Goal: Information Seeking & Learning: Learn about a topic

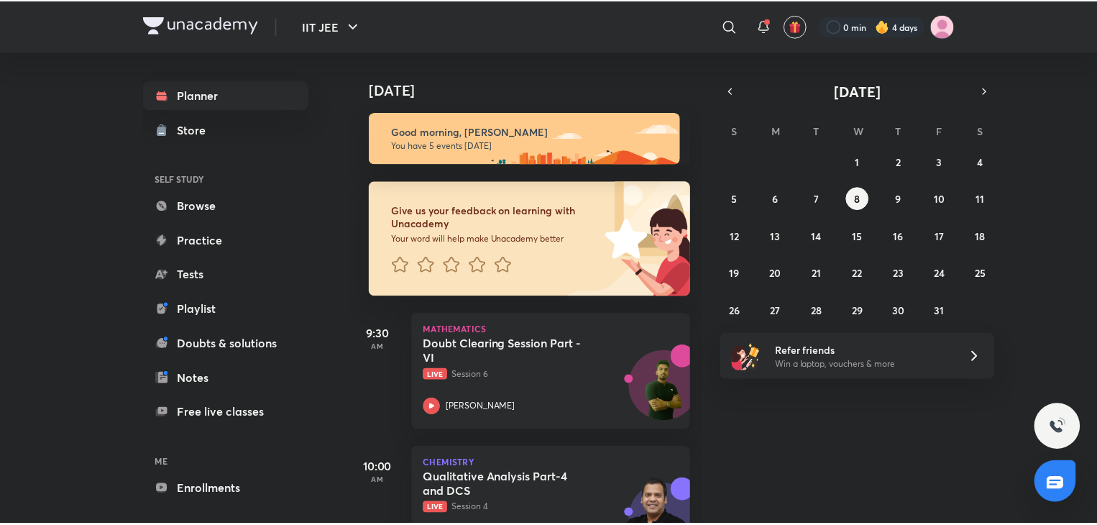
scroll to position [463, 0]
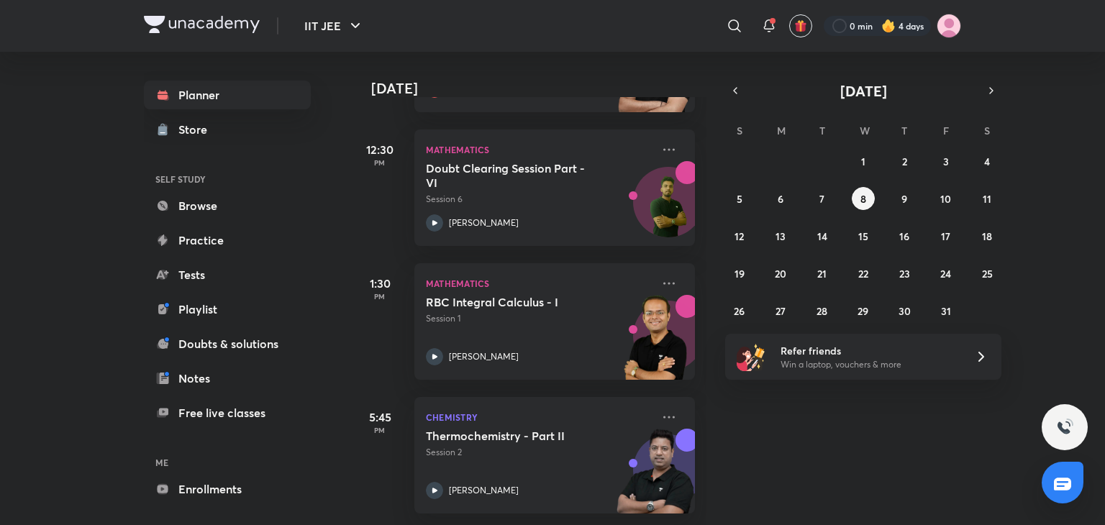
click at [217, 460] on h6 "ME" at bounding box center [227, 462] width 167 height 24
click at [224, 490] on link "Enrollments" at bounding box center [227, 489] width 167 height 29
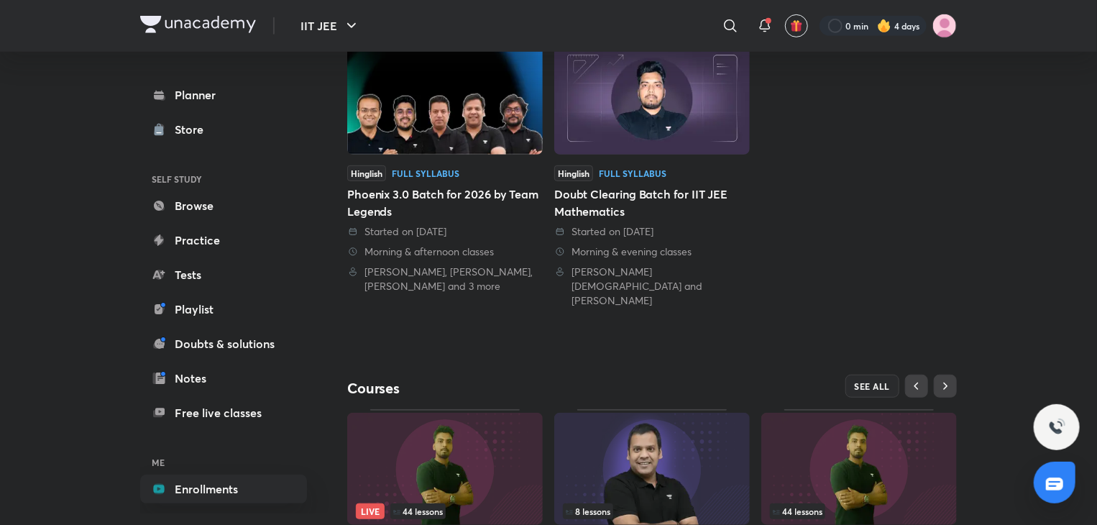
scroll to position [463, 0]
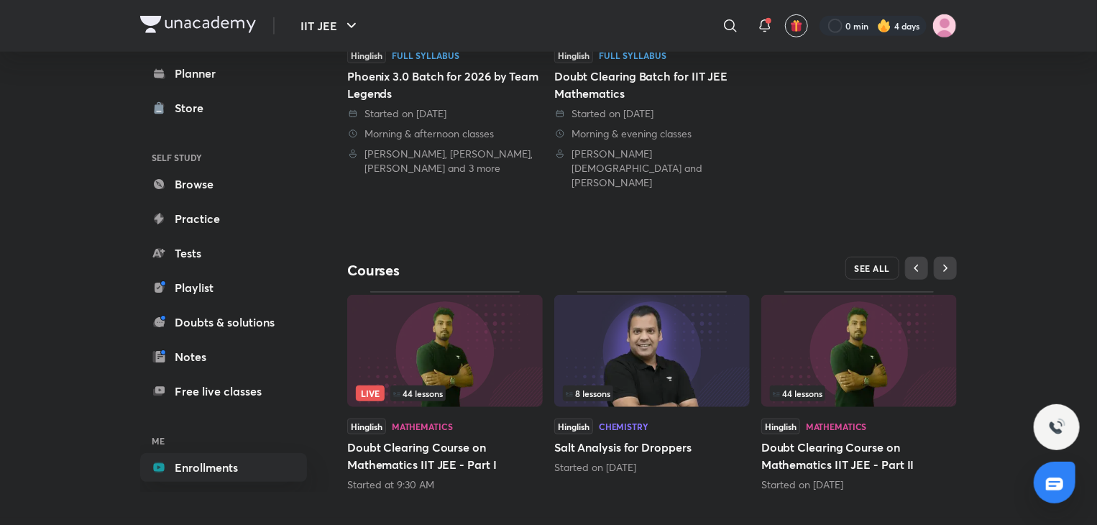
click at [871, 263] on button "SEE ALL" at bounding box center [873, 268] width 55 height 23
click at [888, 263] on span "SEE ALL" at bounding box center [873, 268] width 36 height 10
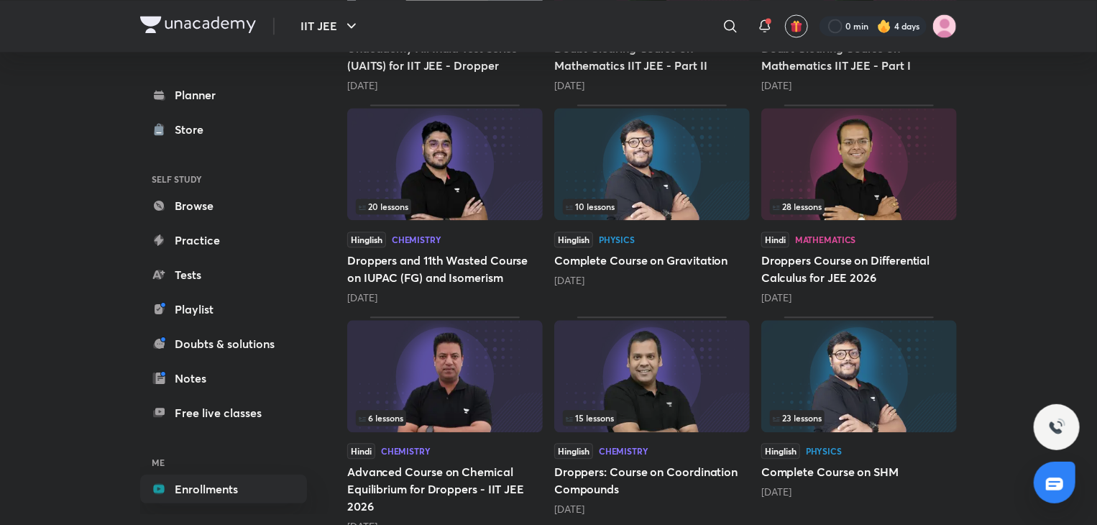
scroll to position [1542, 0]
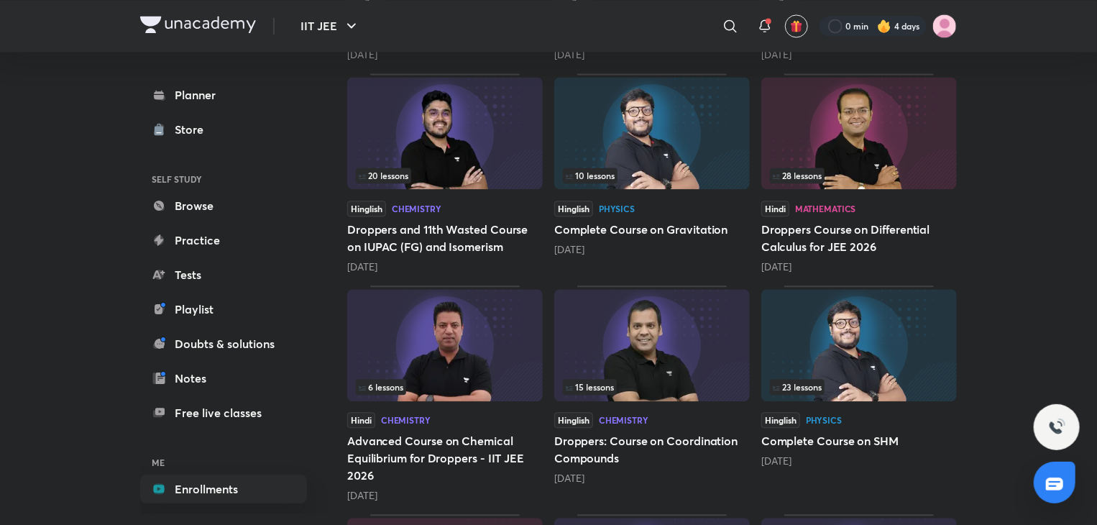
drag, startPoint x: 887, startPoint y: 337, endPoint x: 879, endPoint y: 150, distance: 187.1
click at [879, 150] on img at bounding box center [860, 133] width 196 height 112
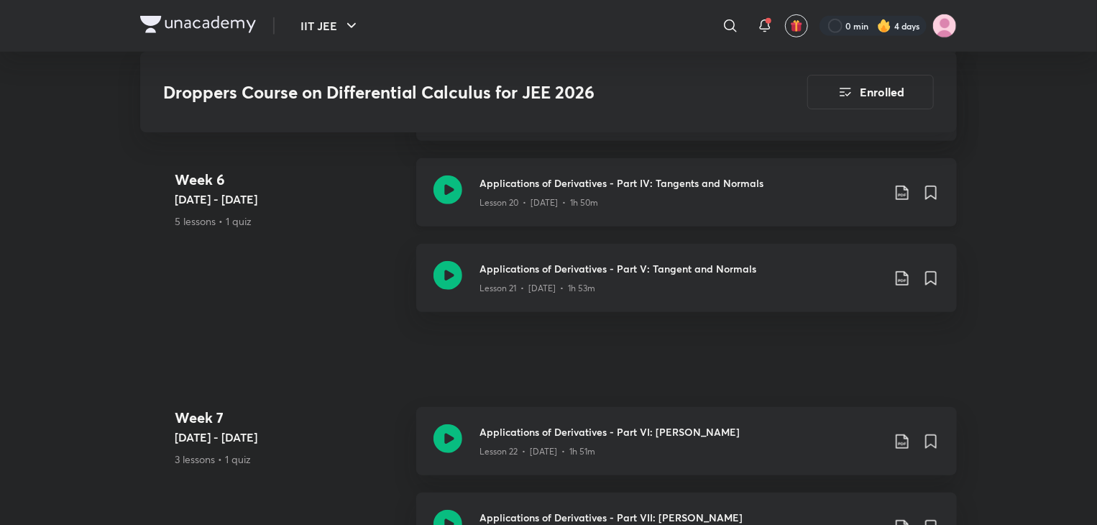
scroll to position [3145, 0]
click at [782, 188] on div "Lesson 20 • [DATE] • 1h 50m" at bounding box center [681, 197] width 403 height 19
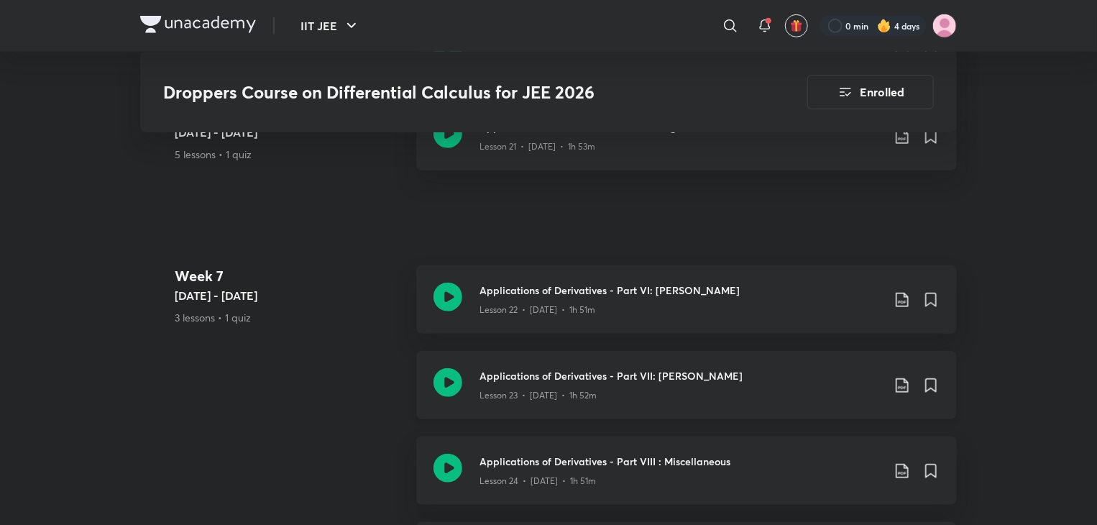
scroll to position [3150, 0]
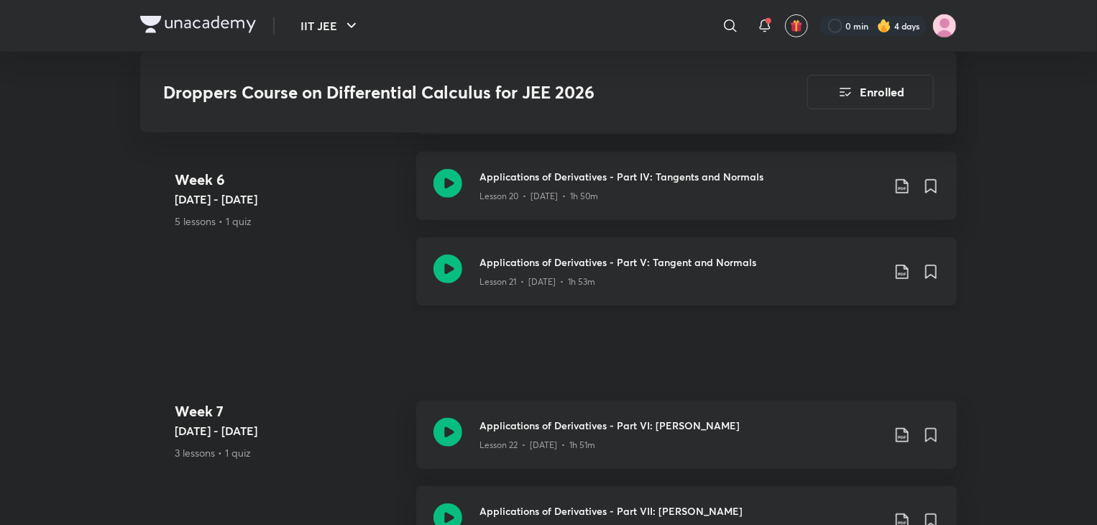
click at [789, 270] on div "Lesson 21 • [DATE] • 1h 53m" at bounding box center [681, 279] width 403 height 19
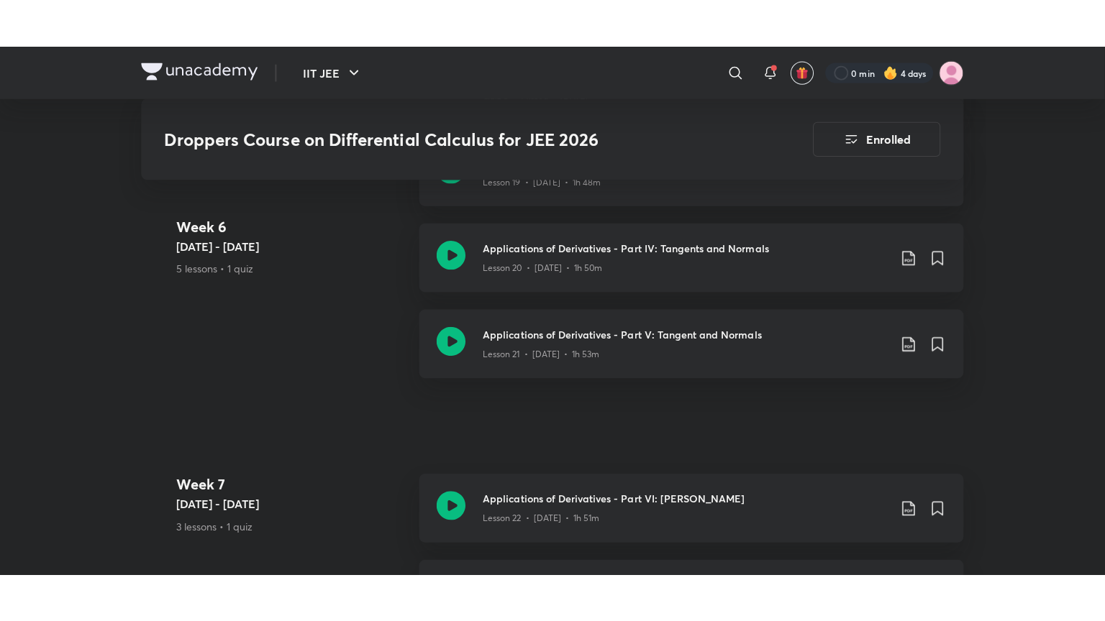
scroll to position [3127, 0]
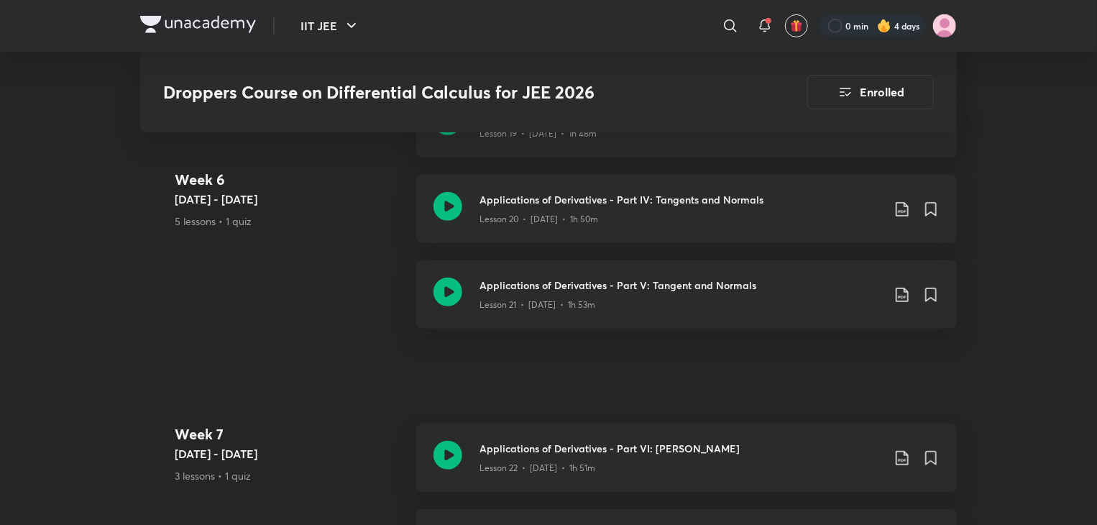
click at [557, 192] on h3 "Applications of Derivatives - Part IV: Tangents and Normals" at bounding box center [681, 199] width 403 height 15
